Goal: Task Accomplishment & Management: Manage account settings

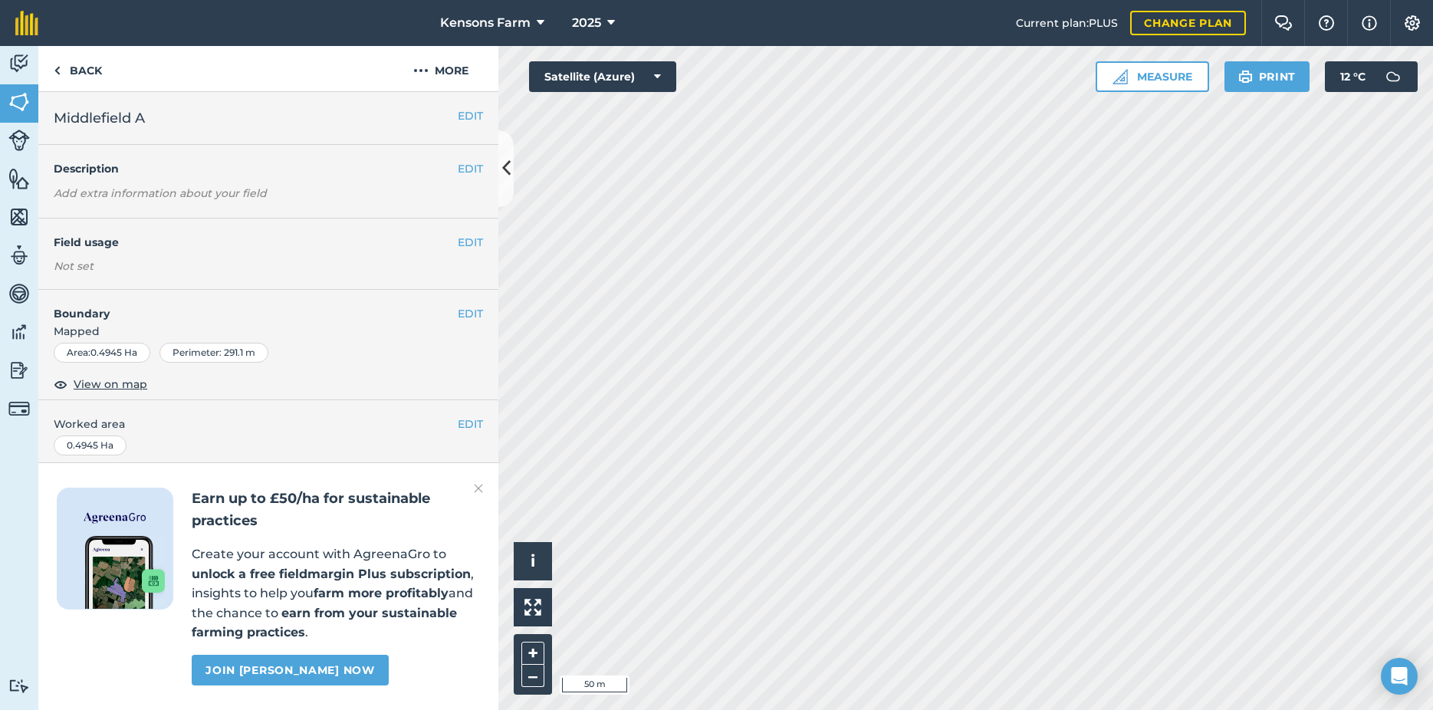
click at [478, 485] on img at bounding box center [478, 488] width 9 height 18
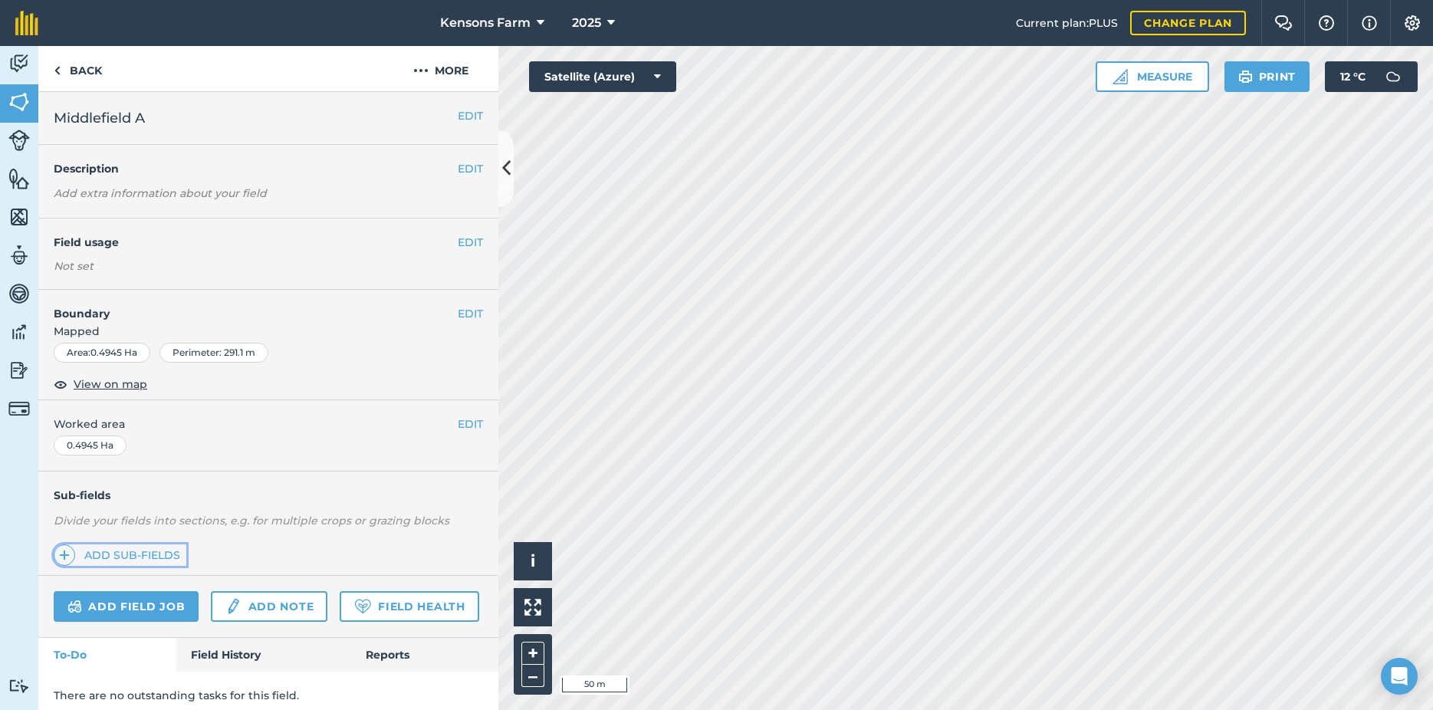
click at [130, 557] on link "Add sub-fields" at bounding box center [120, 554] width 133 height 21
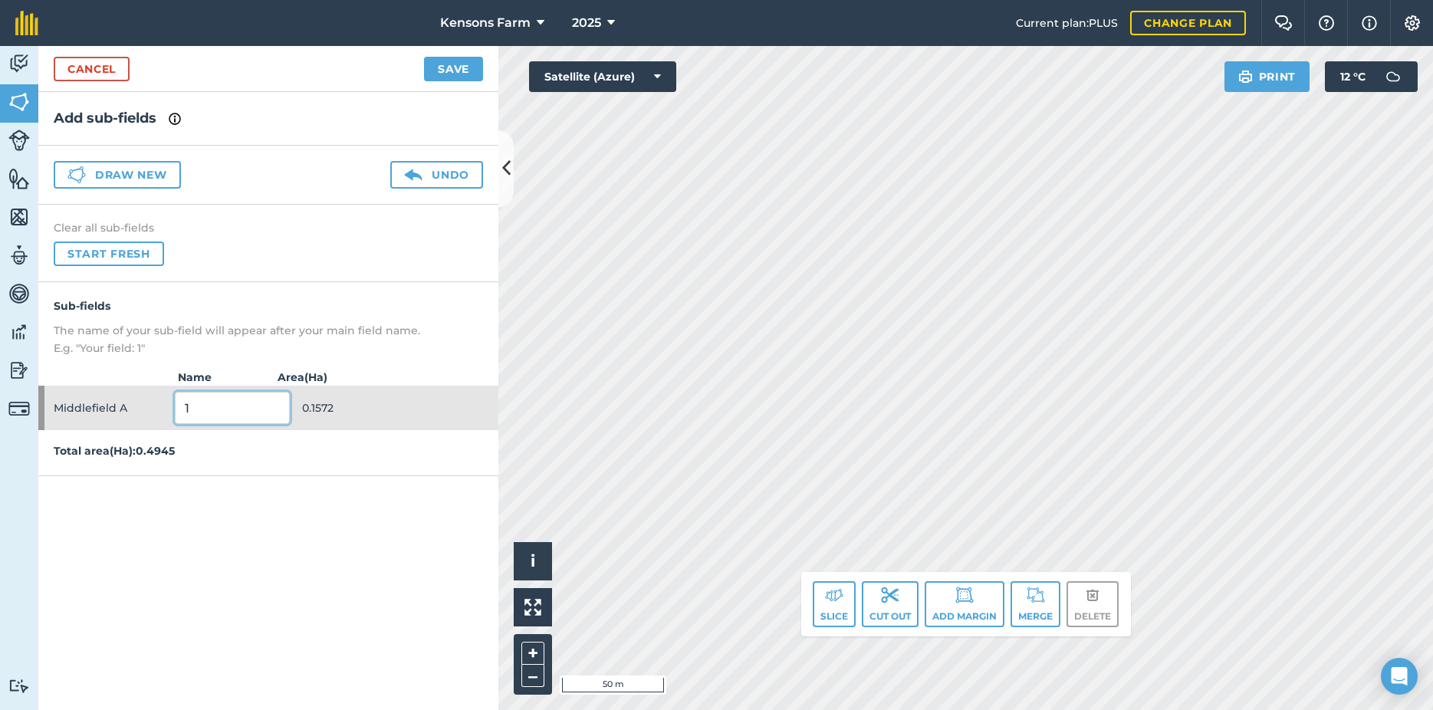
drag, startPoint x: 197, startPoint y: 409, endPoint x: 184, endPoint y: 412, distance: 13.2
click at [184, 412] on input "1" at bounding box center [232, 408] width 115 height 32
type input "early cavolo and sprout broccoli"
click at [328, 455] on p "Total area ( Ha ): 0.4945" at bounding box center [268, 450] width 460 height 17
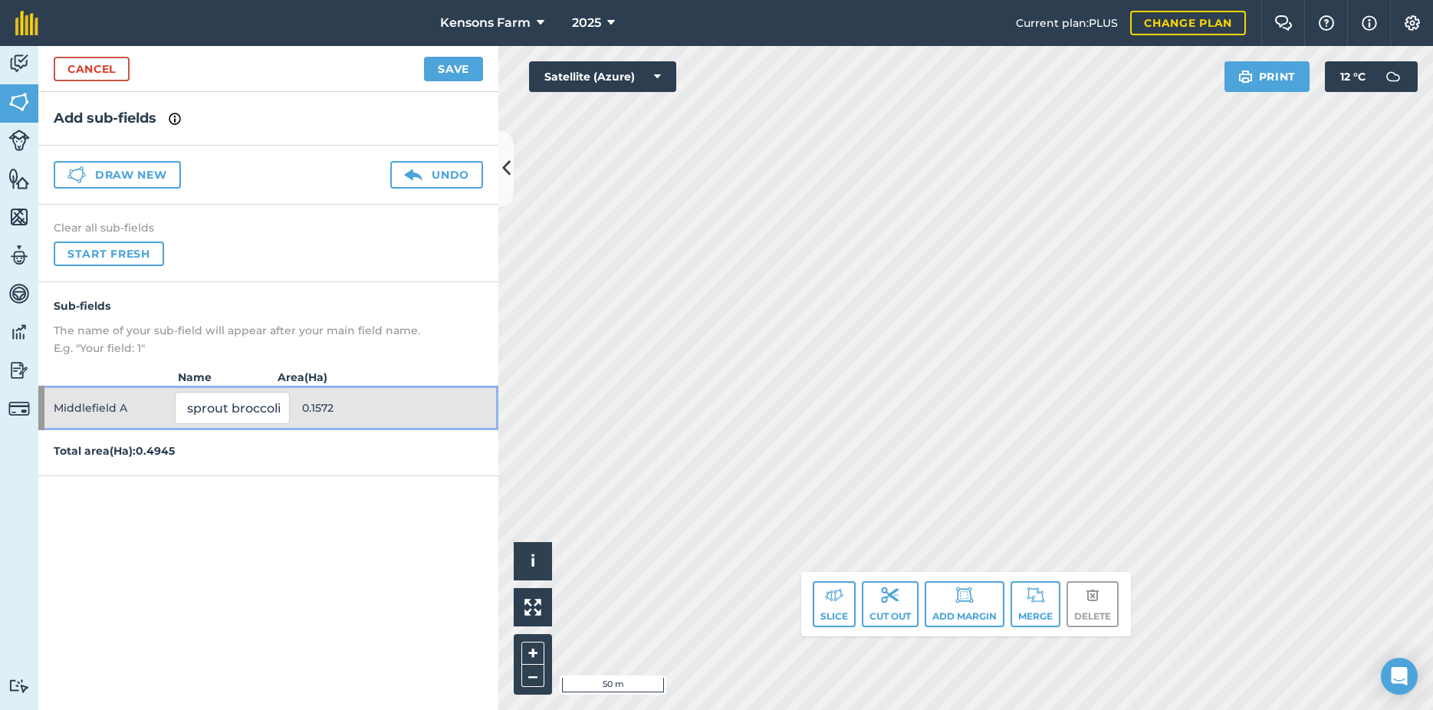
click at [372, 414] on span "0.1572" at bounding box center [359, 407] width 115 height 29
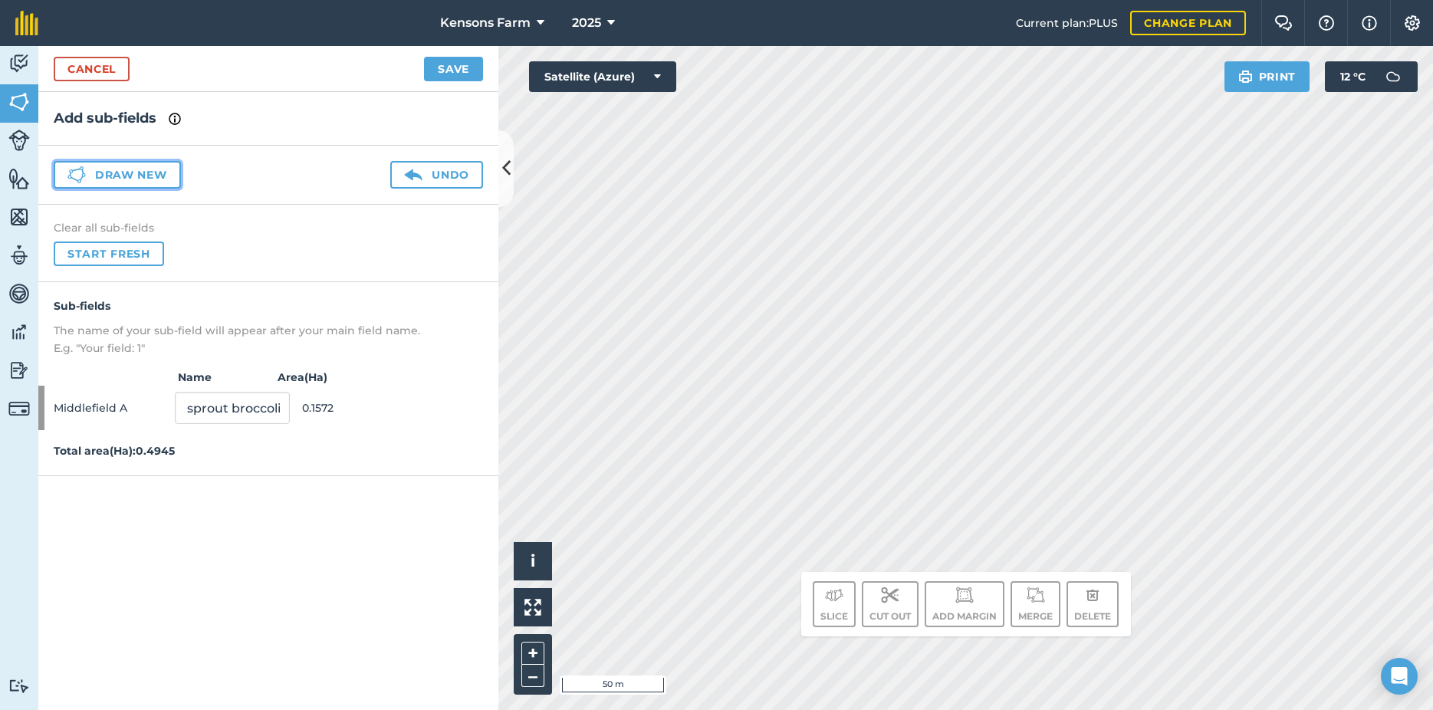
click at [127, 178] on button "Draw new" at bounding box center [117, 175] width 127 height 28
drag, startPoint x: 186, startPoint y: 455, endPoint x: 172, endPoint y: 455, distance: 13.8
click at [172, 455] on input "2" at bounding box center [213, 452] width 103 height 32
type input "celeriac"
click at [130, 171] on button "Draw new" at bounding box center [117, 175] width 127 height 28
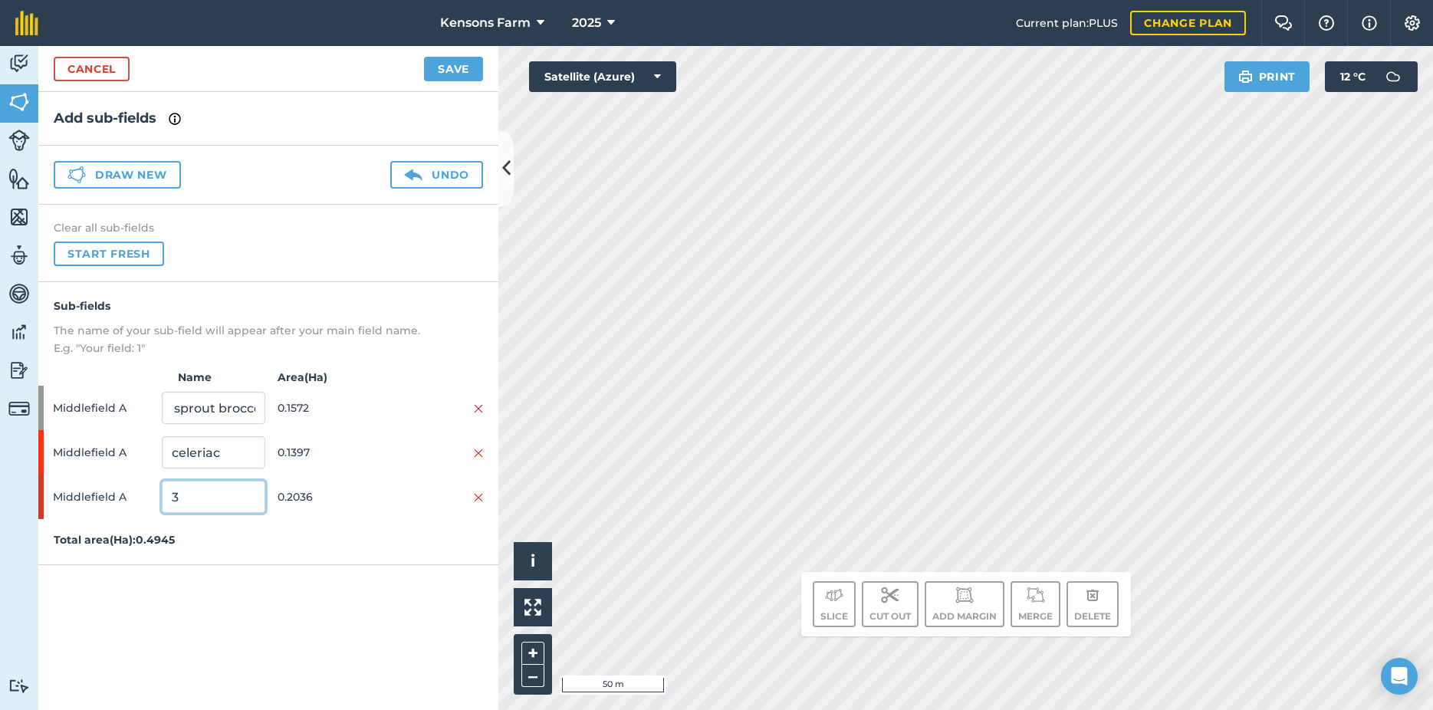
drag, startPoint x: 199, startPoint y: 504, endPoint x: 206, endPoint y: 499, distance: 8.9
click at [163, 512] on input "3" at bounding box center [213, 497] width 103 height 32
type input "parsnip"
click at [368, 523] on div "Sub-fields The name of your sub-field will appear after your main field name. E…" at bounding box center [268, 423] width 460 height 283
click at [394, 380] on strong "Area ( Ha )" at bounding box center [383, 377] width 230 height 17
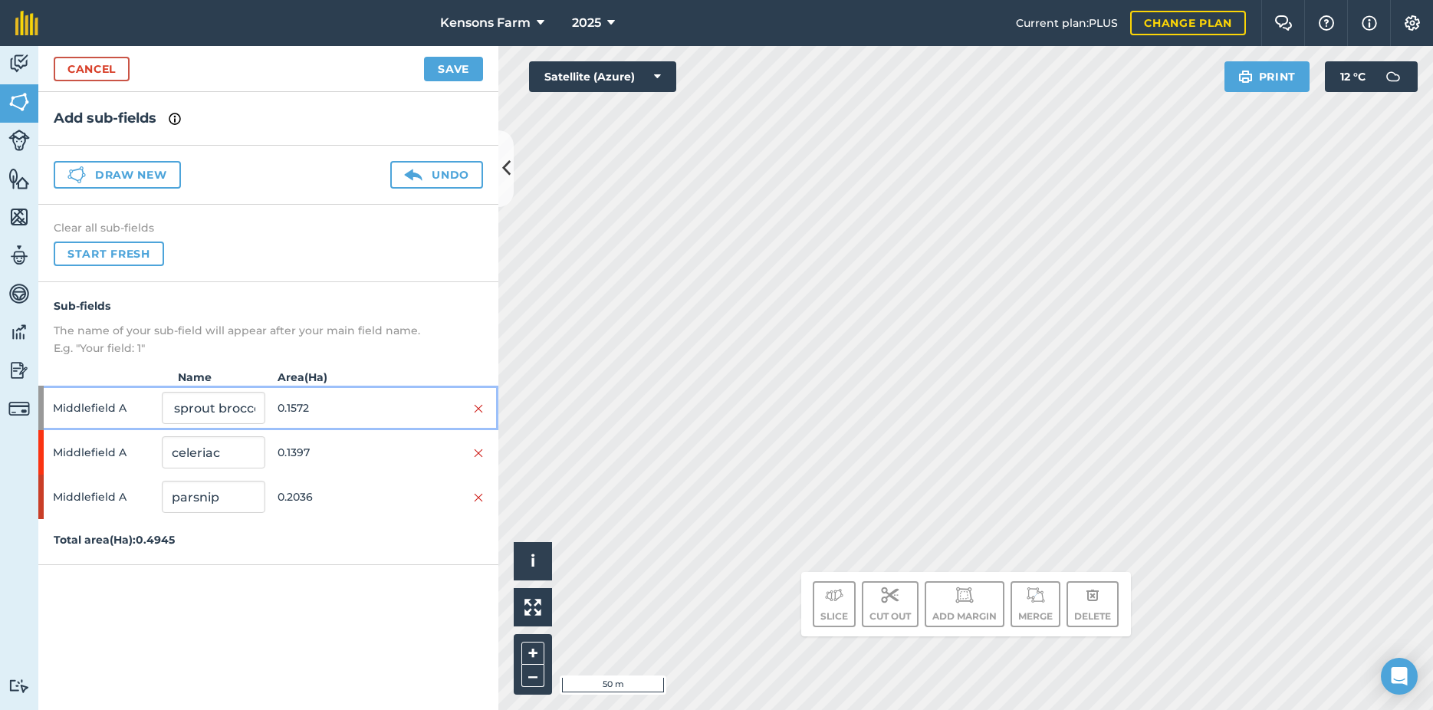
click at [88, 409] on span "Middlefield A" at bounding box center [104, 407] width 103 height 29
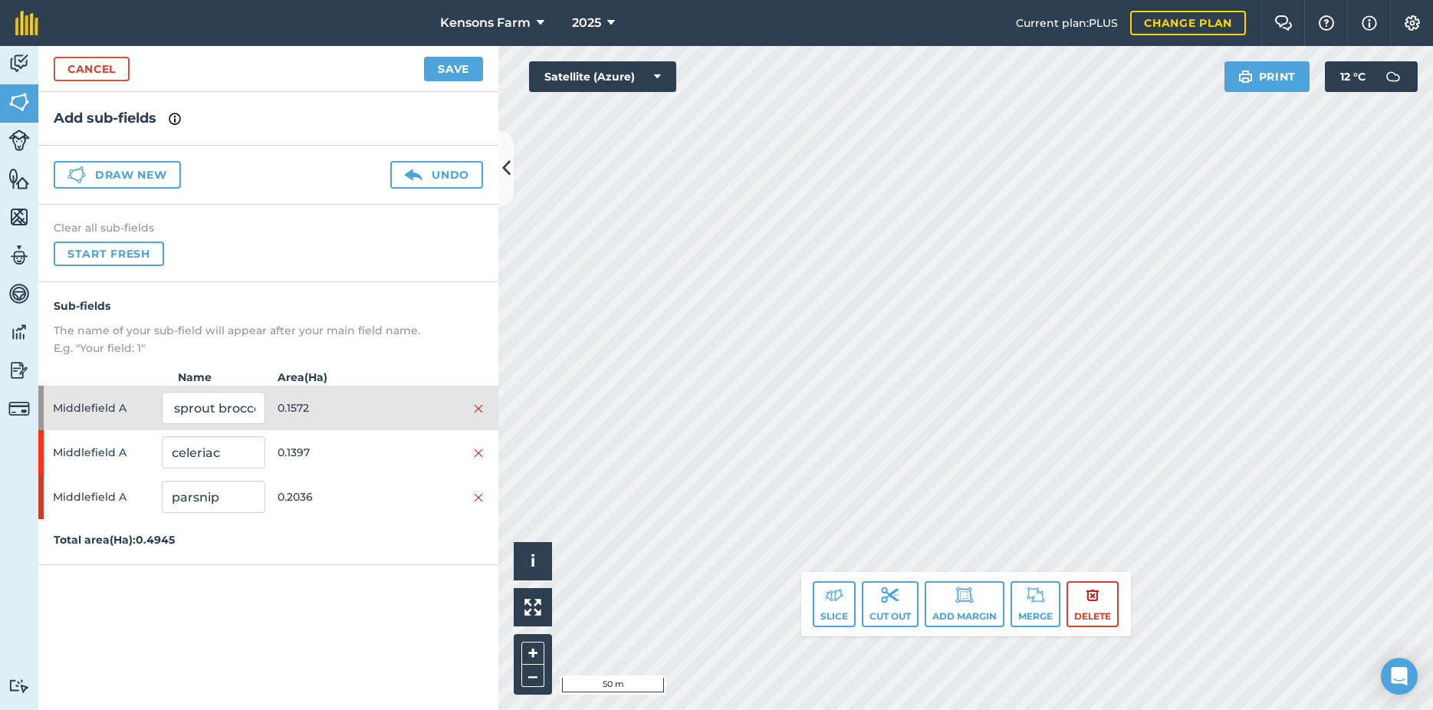
click at [333, 591] on div "Add sub-fields Draw new Undo Clear all sub-fields Start fresh Sub-fields The na…" at bounding box center [268, 401] width 460 height 618
click at [44, 498] on div at bounding box center [40, 497] width 5 height 44
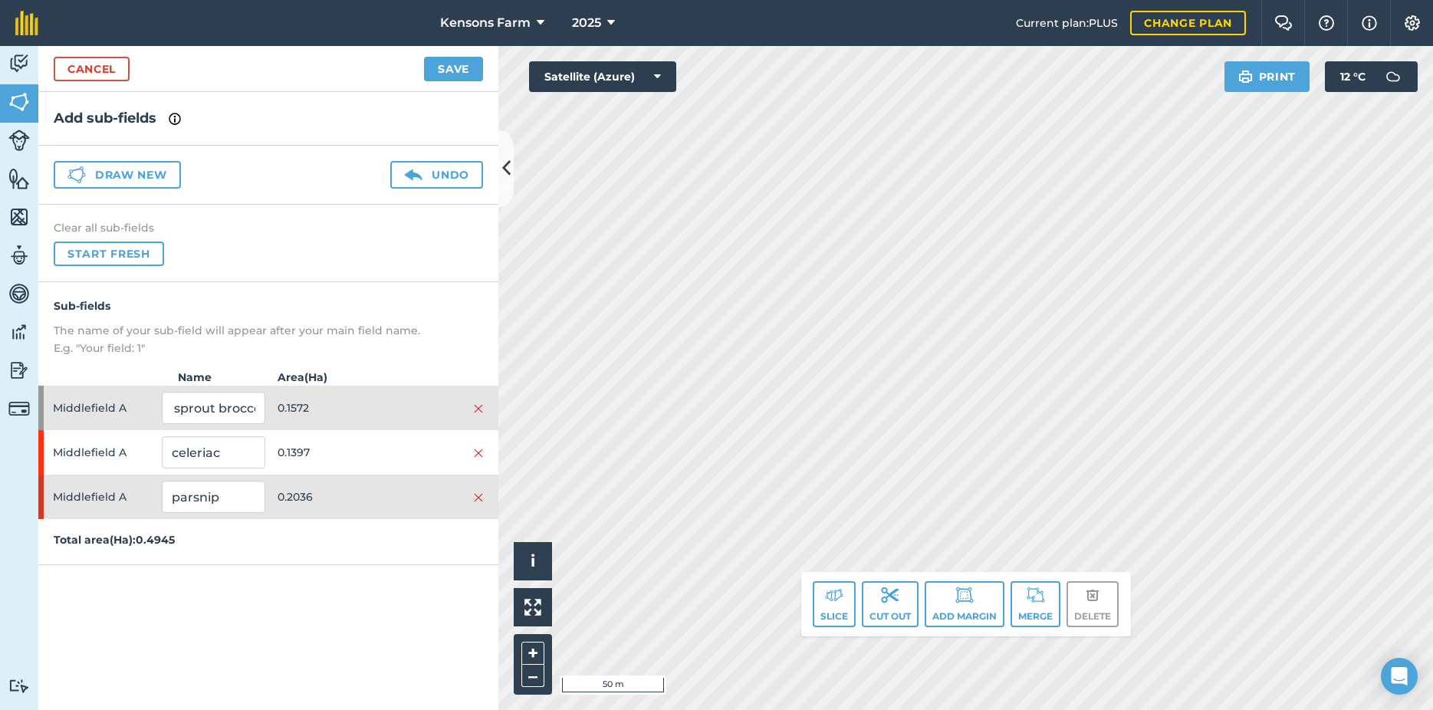
click at [330, 603] on div "Add sub-fields Draw new Undo Clear all sub-fields Start fresh Sub-fields The na…" at bounding box center [268, 401] width 460 height 618
click at [453, 77] on button "Save" at bounding box center [453, 69] width 59 height 25
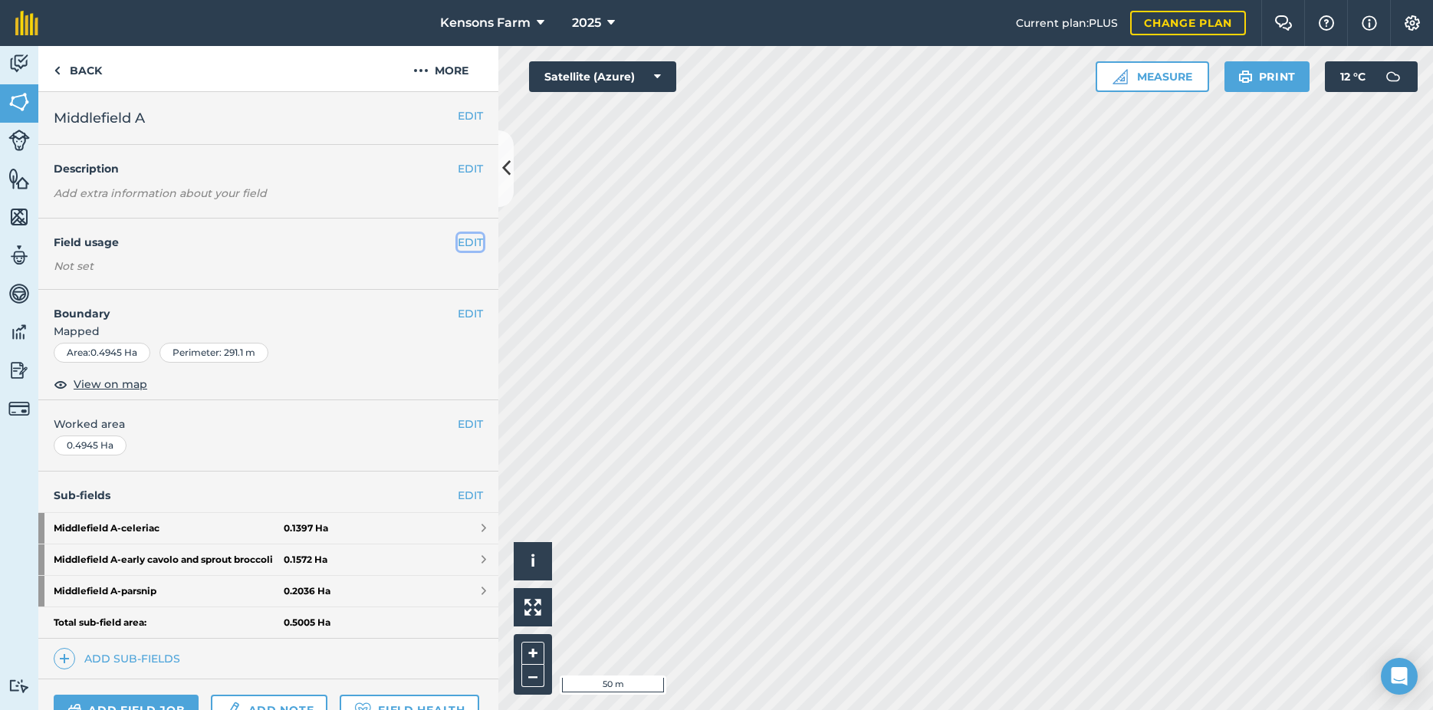
click at [458, 245] on button "EDIT" at bounding box center [470, 242] width 25 height 17
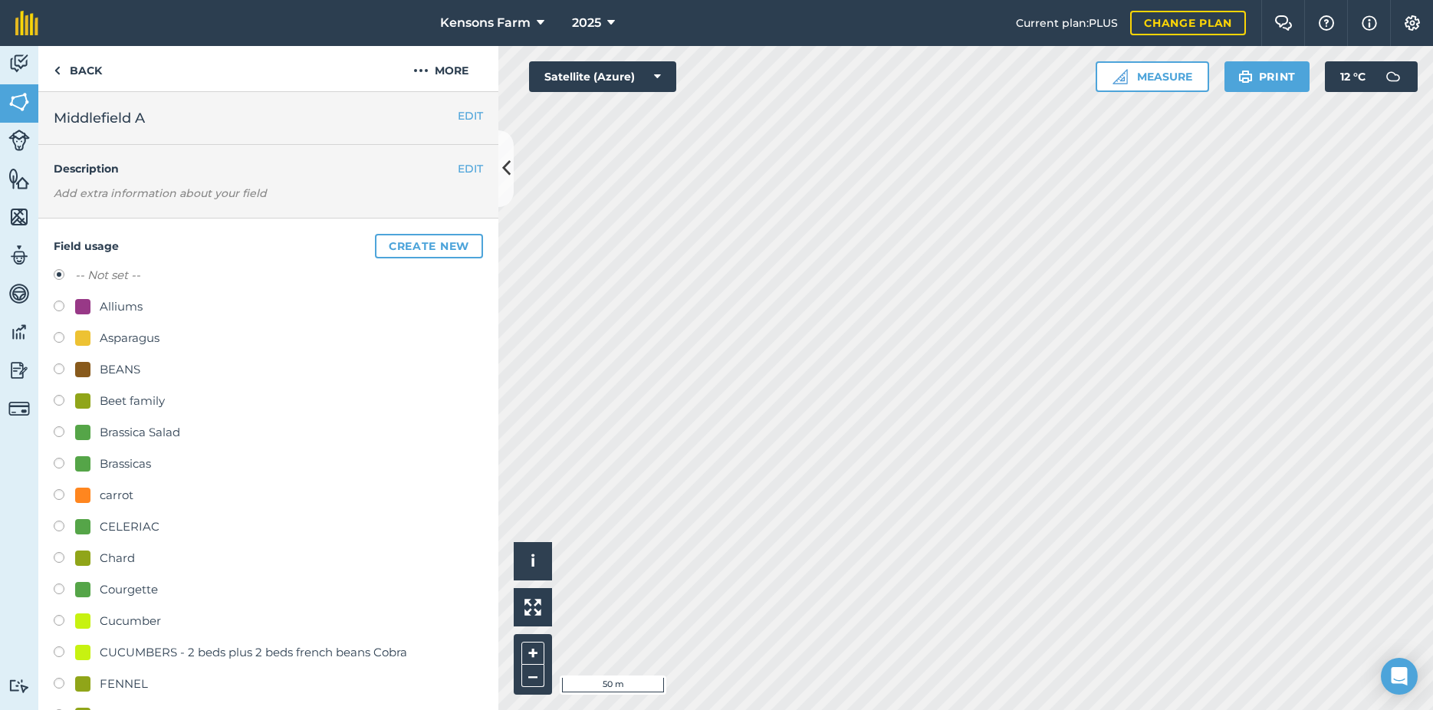
click at [61, 526] on label at bounding box center [64, 528] width 21 height 15
radio input "true"
radio input "false"
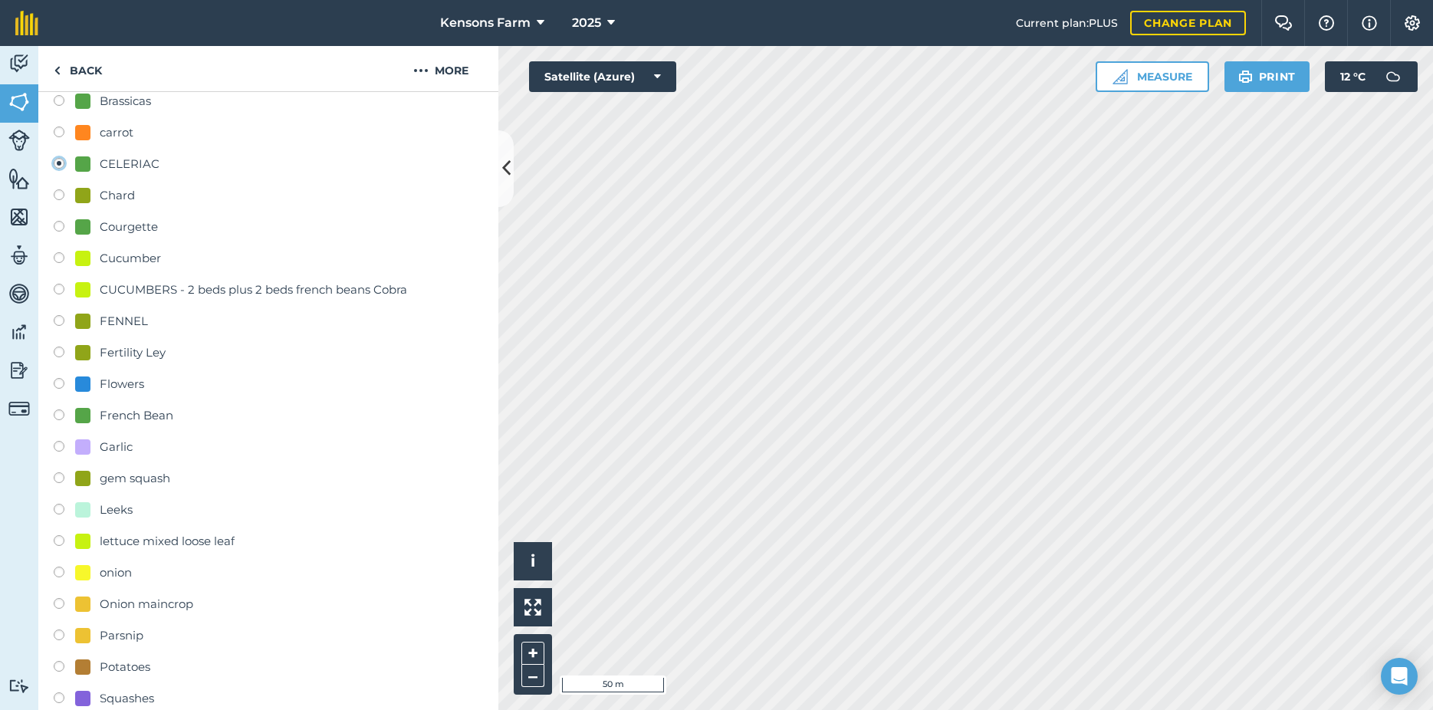
scroll to position [580, 0]
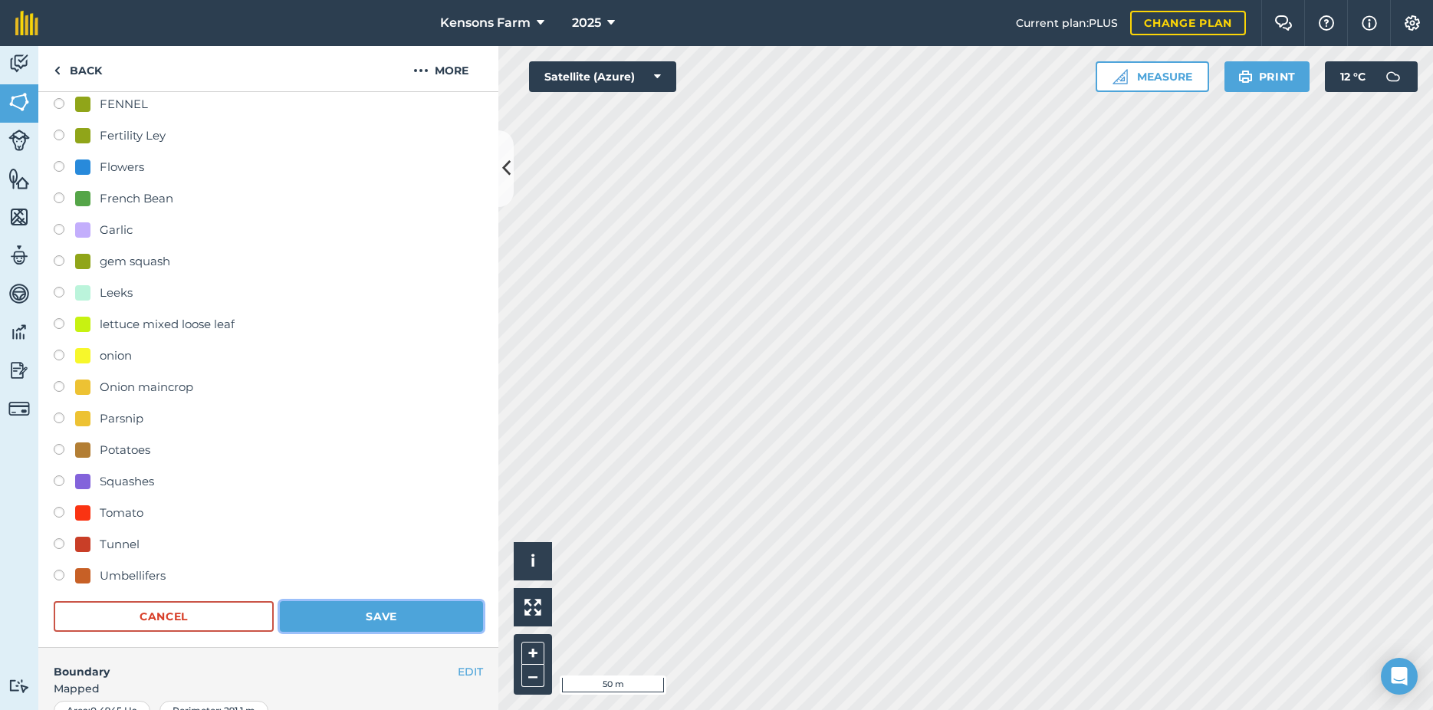
click at [345, 622] on button "Save" at bounding box center [381, 616] width 203 height 31
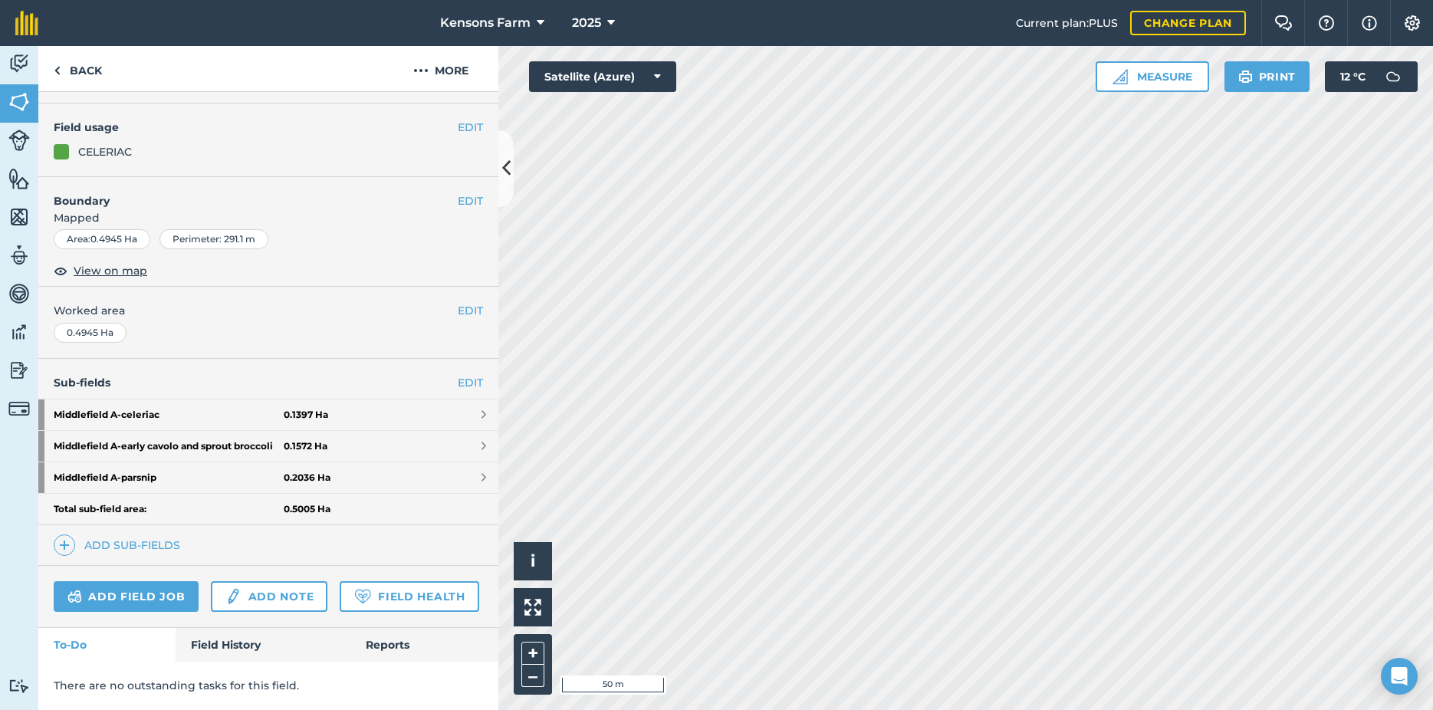
scroll to position [0, 0]
